Goal: Task Accomplishment & Management: Manage account settings

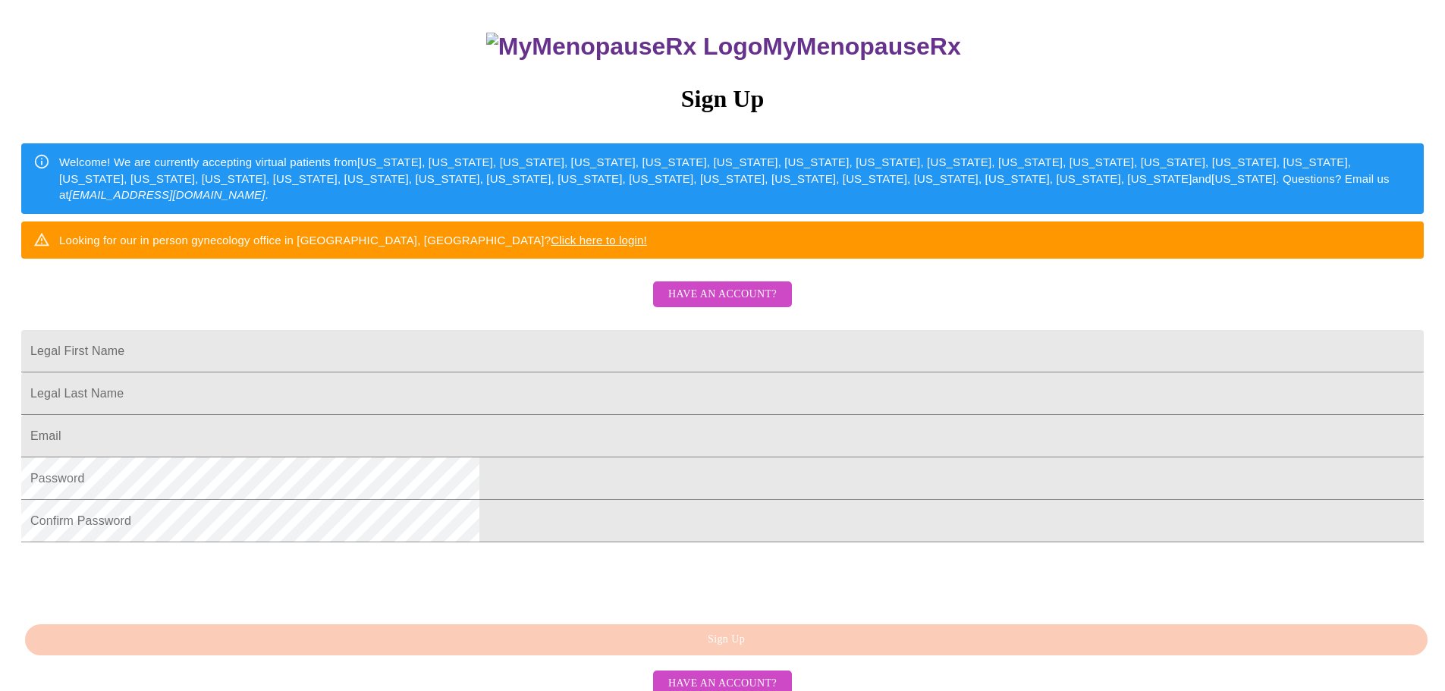
scroll to position [152, 0]
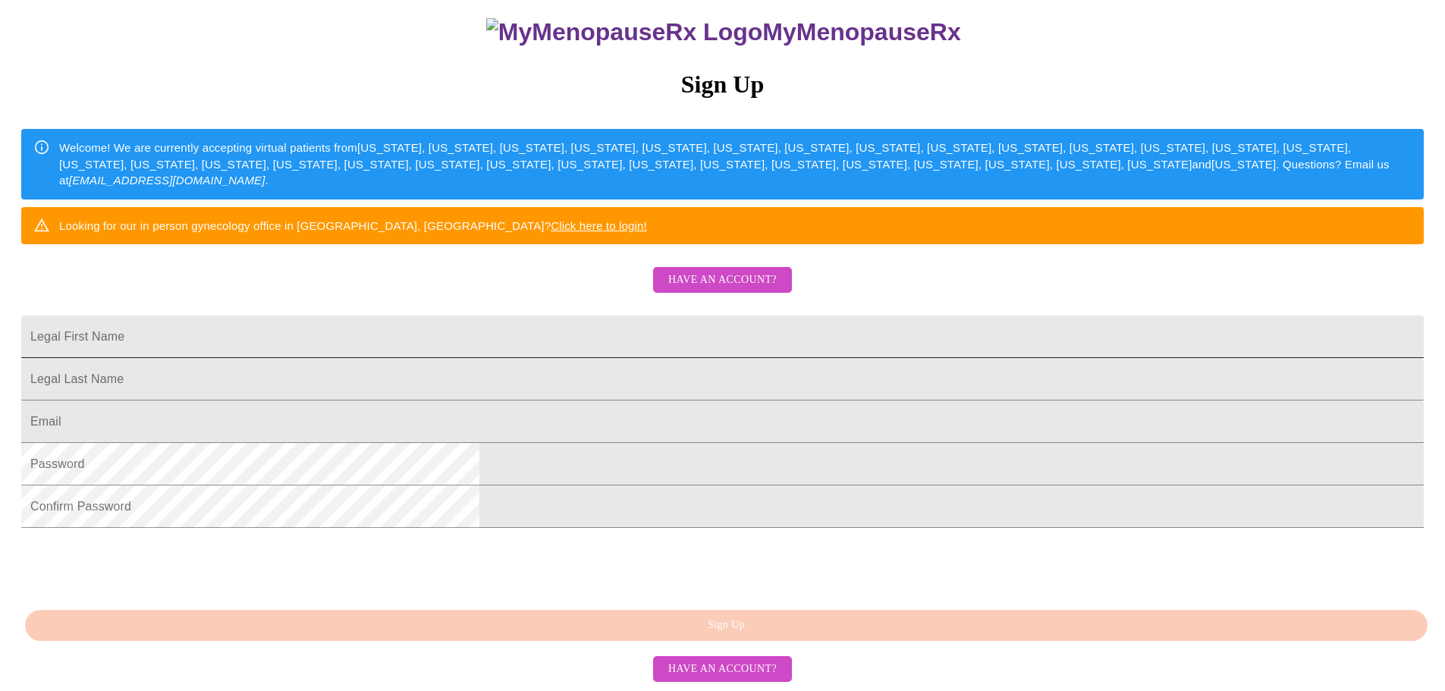
click at [721, 358] on input "Legal First Name" at bounding box center [722, 336] width 1402 height 42
type input "[PERSON_NAME]"
click at [690, 358] on input "Legal First Name" at bounding box center [722, 336] width 1402 height 42
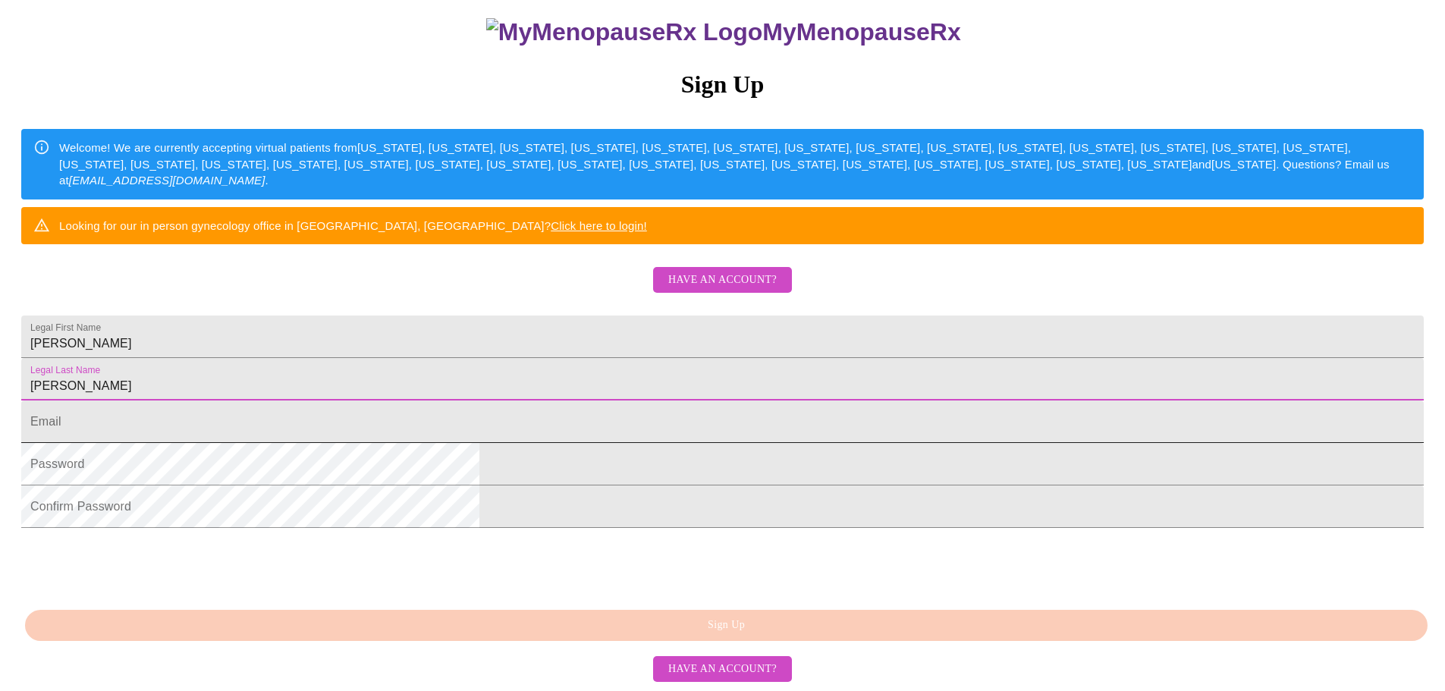
type input "[PERSON_NAME]"
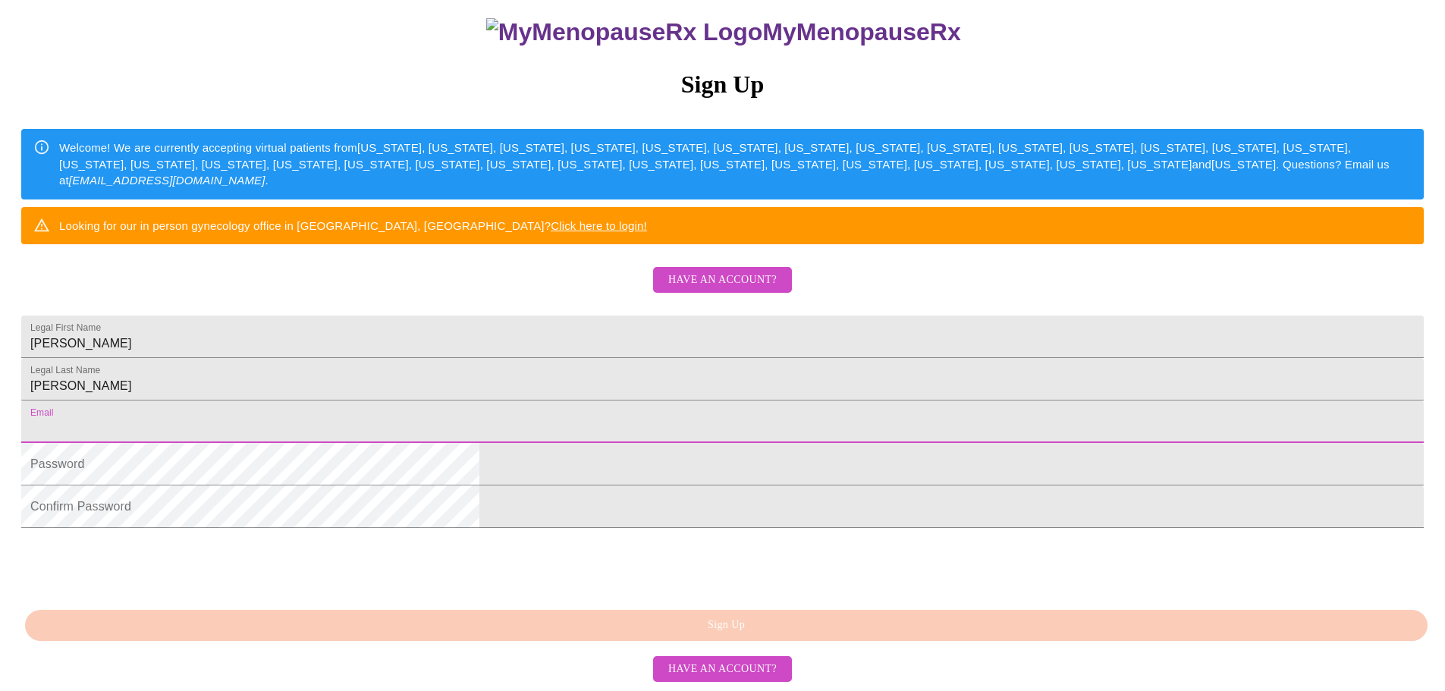
click at [684, 443] on input "Legal First Name" at bounding box center [722, 421] width 1402 height 42
type input "[EMAIL_ADDRESS][DOMAIN_NAME]"
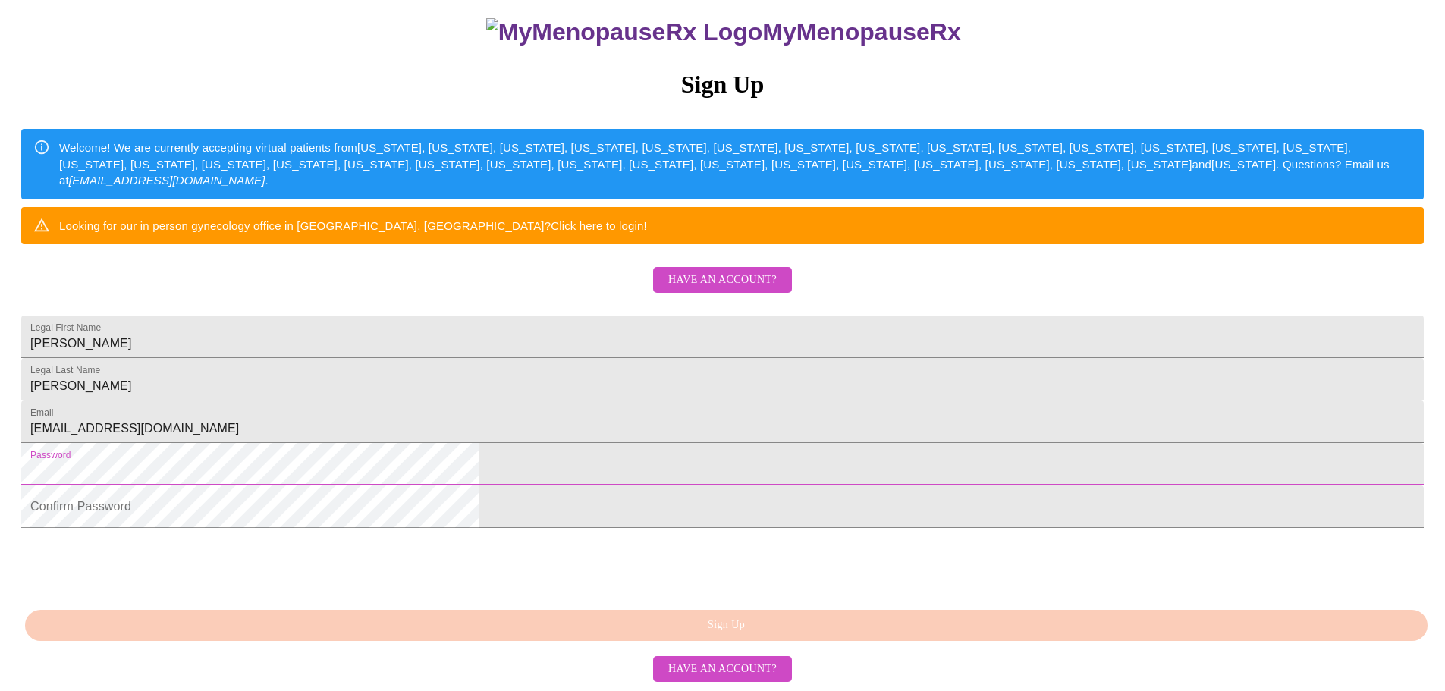
scroll to position [266, 0]
click at [691, 271] on span "Have an account?" at bounding box center [722, 280] width 108 height 19
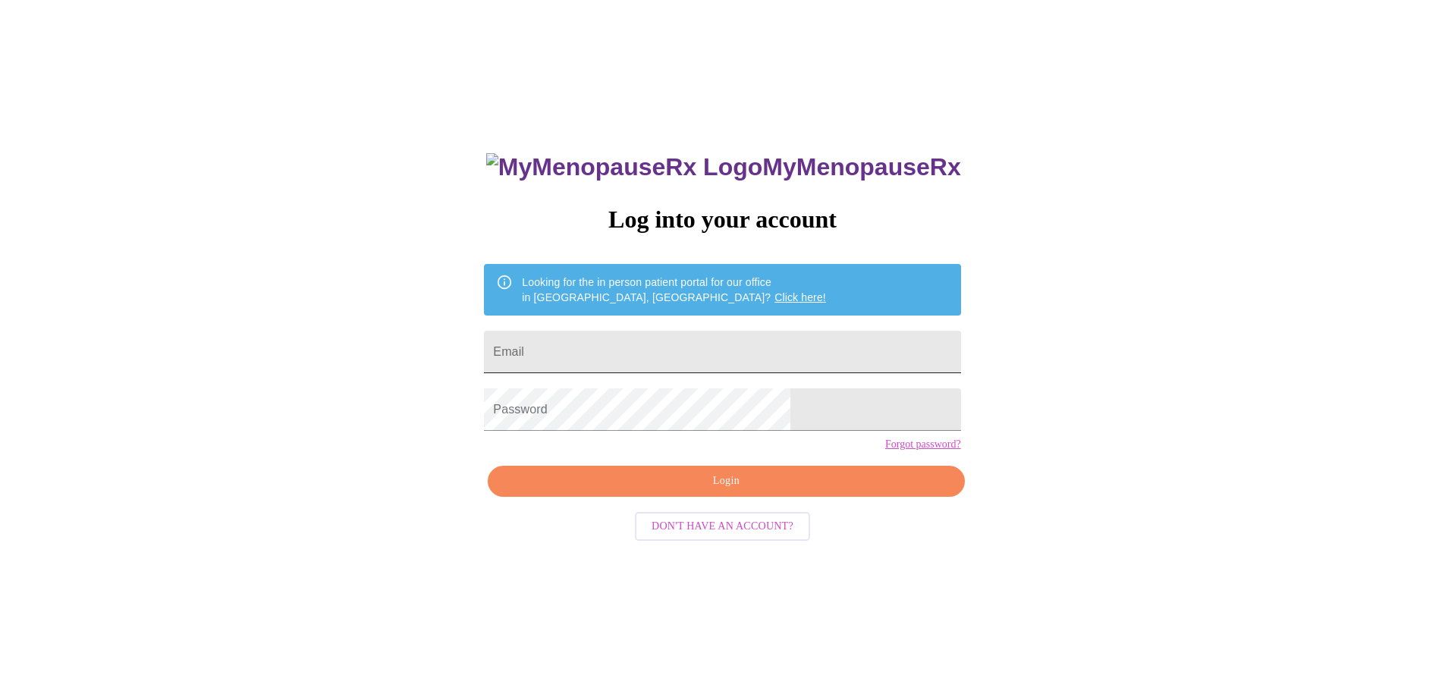
drag, startPoint x: 632, startPoint y: 321, endPoint x: 632, endPoint y: 329, distance: 8.4
click at [632, 323] on form "Email" at bounding box center [722, 352] width 476 height 58
click at [632, 337] on input "Email" at bounding box center [722, 352] width 476 height 42
click at [634, 358] on input "[PERSON_NAME]" at bounding box center [722, 352] width 476 height 42
type input "[EMAIL_ADDRESS][DOMAIN_NAME]"
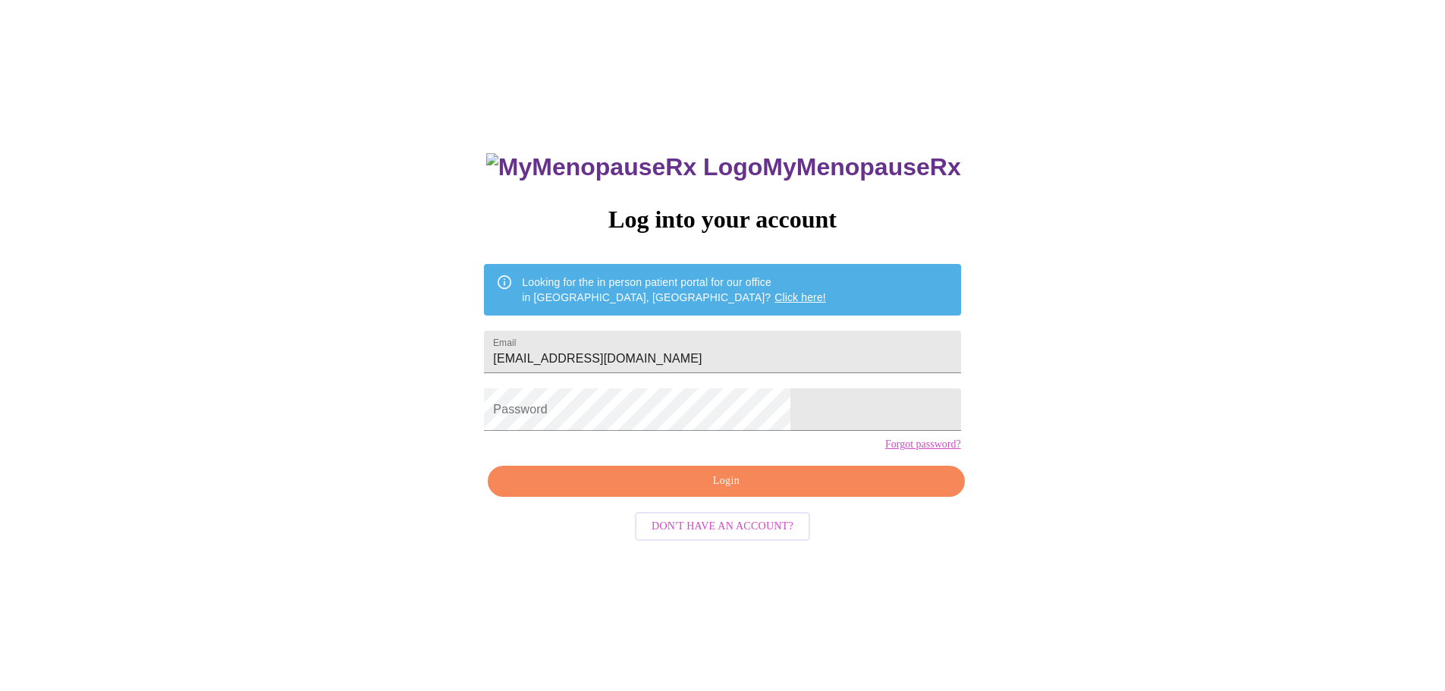
click at [885, 450] on link "Forgot password?" at bounding box center [923, 444] width 76 height 12
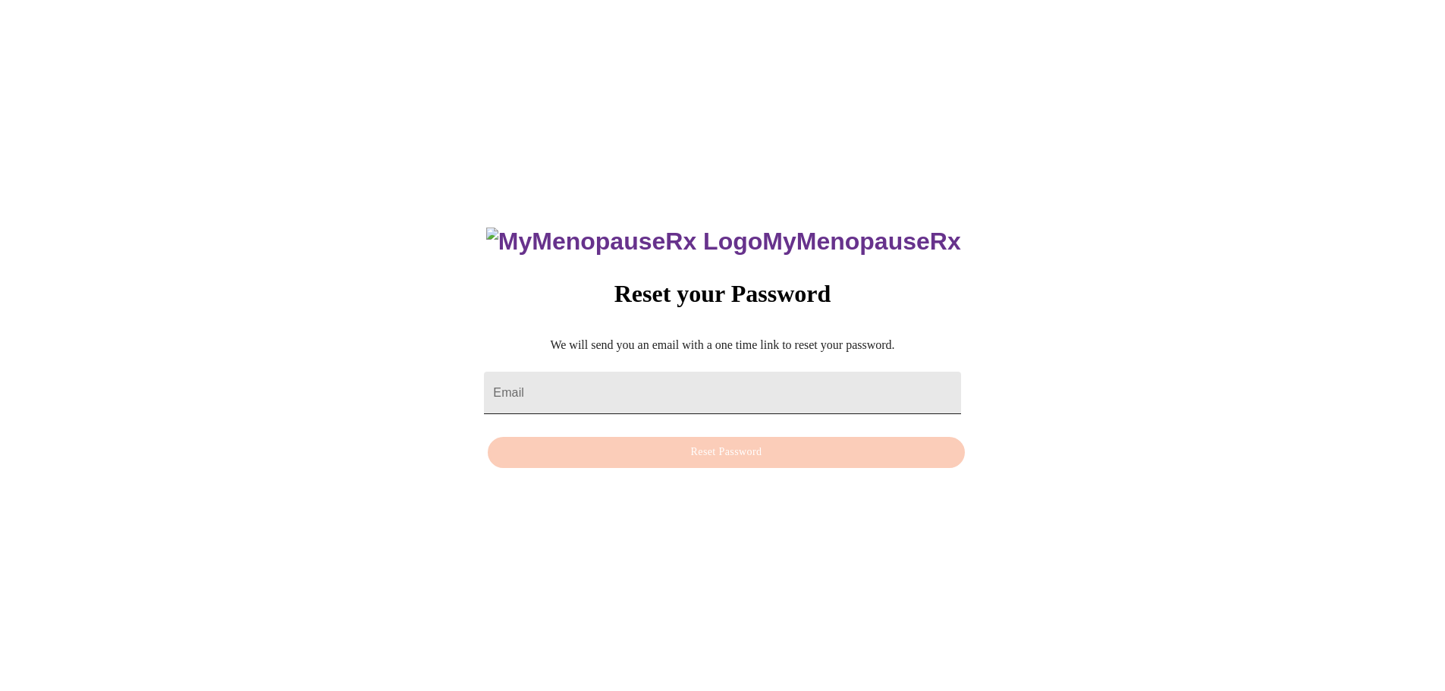
click at [618, 379] on input "Email" at bounding box center [722, 393] width 476 height 42
type input "[EMAIL_ADDRESS][DOMAIN_NAME]"
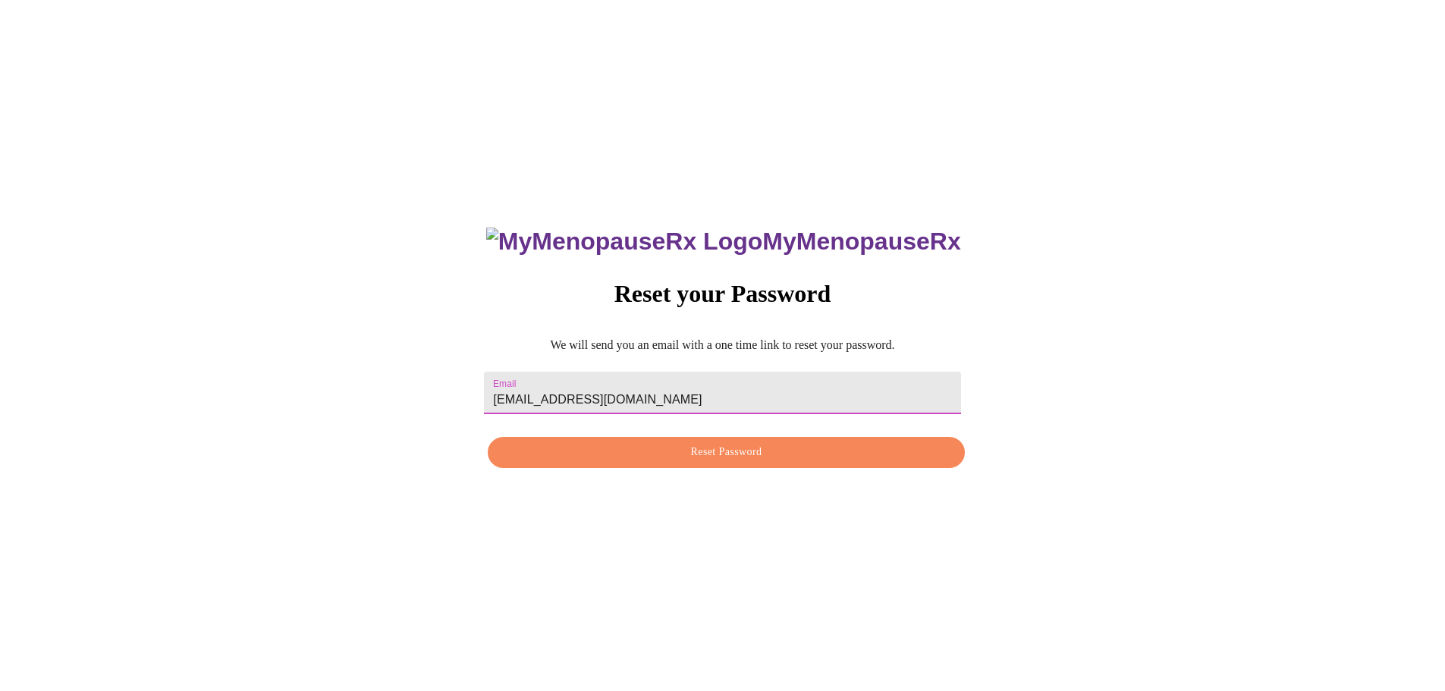
click at [706, 453] on span "Reset Password" at bounding box center [725, 452] width 441 height 19
